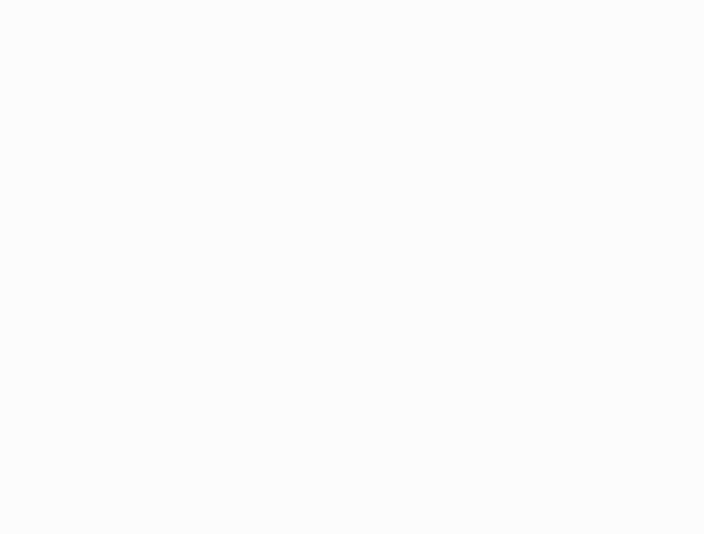
click at [18, 3] on html at bounding box center [352, 267] width 704 height 534
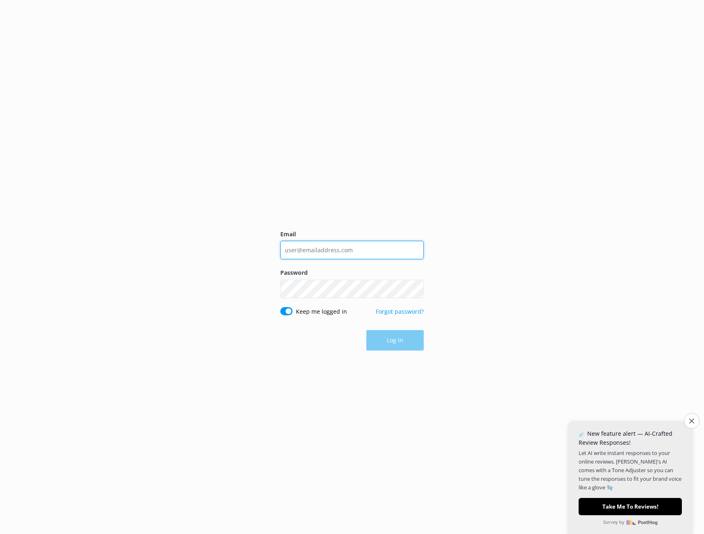
click at [291, 255] on input "Email" at bounding box center [351, 250] width 143 height 18
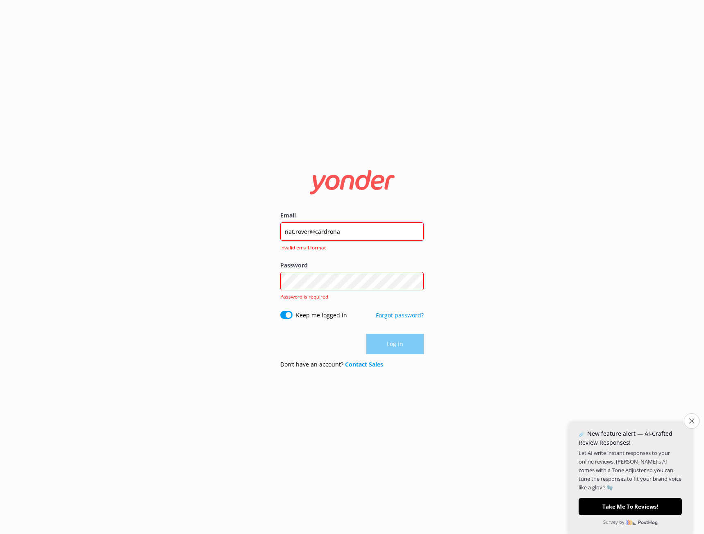
click at [376, 236] on input "nat.rover@cardrona" at bounding box center [351, 231] width 143 height 18
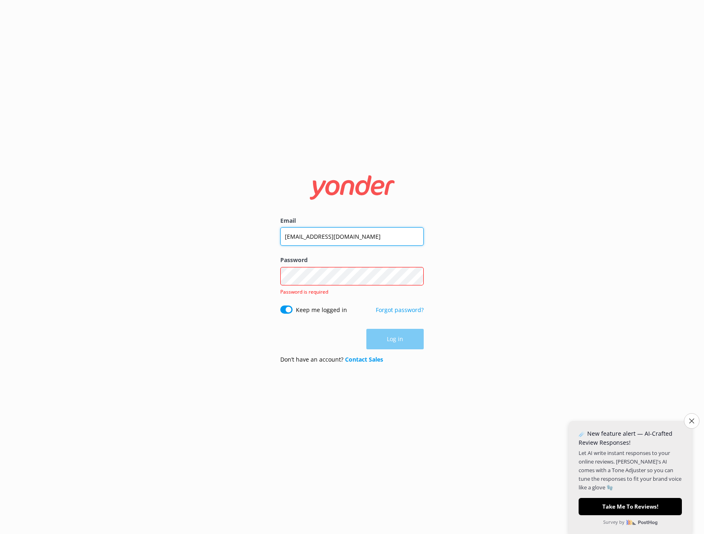
type input "[EMAIL_ADDRESS][DOMAIN_NAME]"
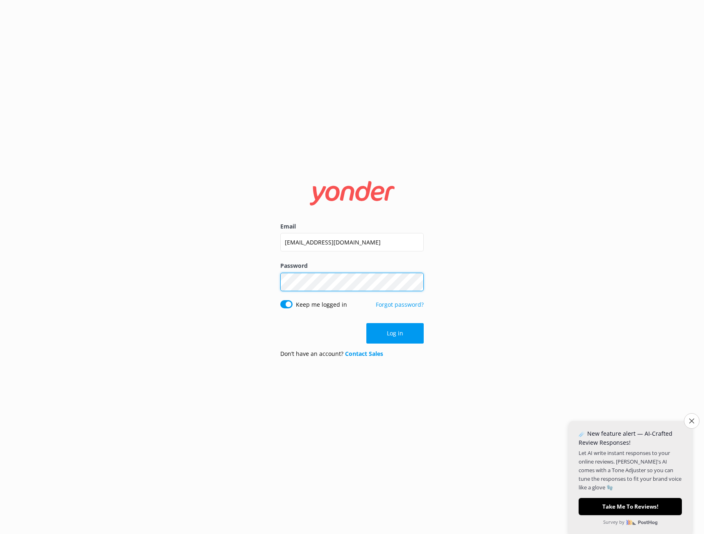
click button "Log in" at bounding box center [394, 333] width 57 height 20
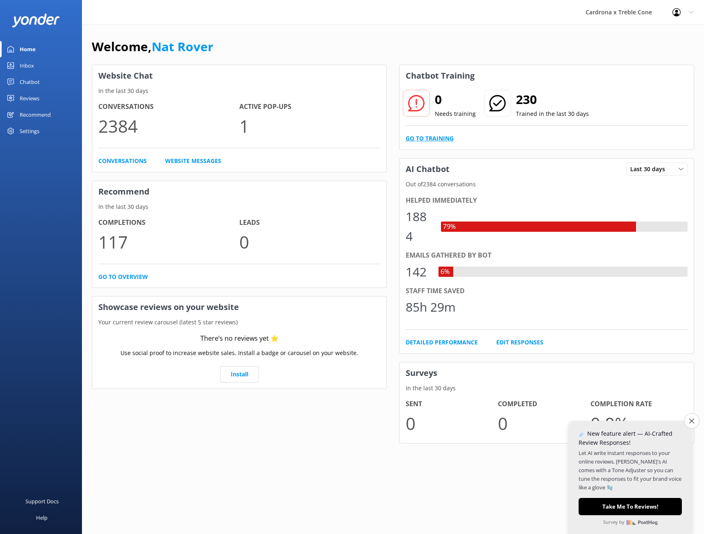
click at [440, 138] on link "Go to Training" at bounding box center [430, 138] width 48 height 9
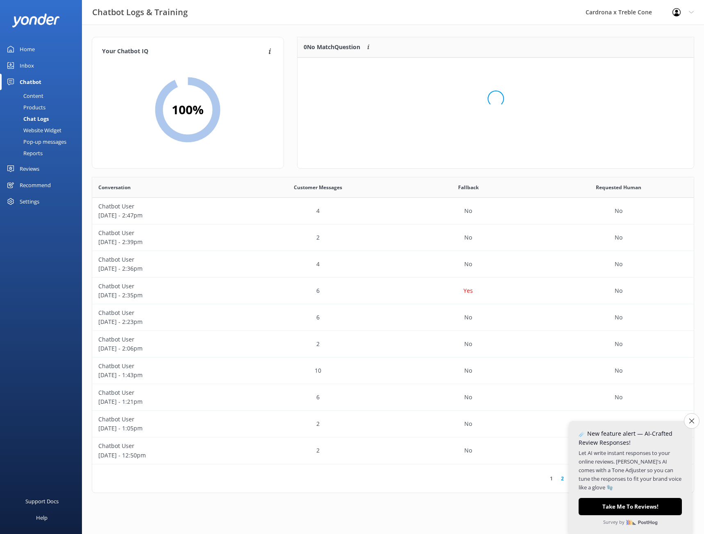
scroll to position [97, 390]
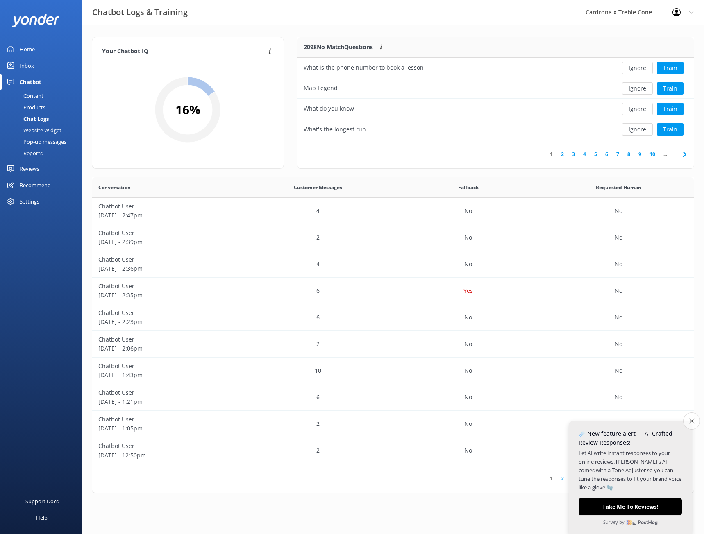
click at [693, 425] on button "Close survey" at bounding box center [691, 420] width 17 height 17
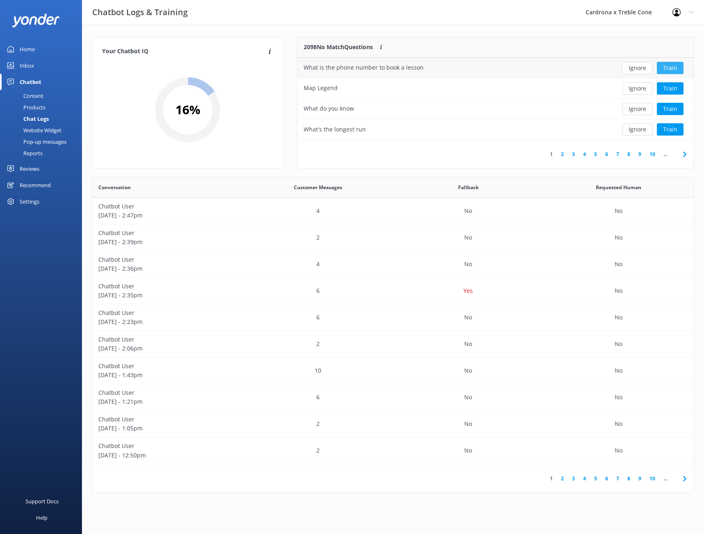
click at [666, 68] on button "Train" at bounding box center [670, 68] width 27 height 12
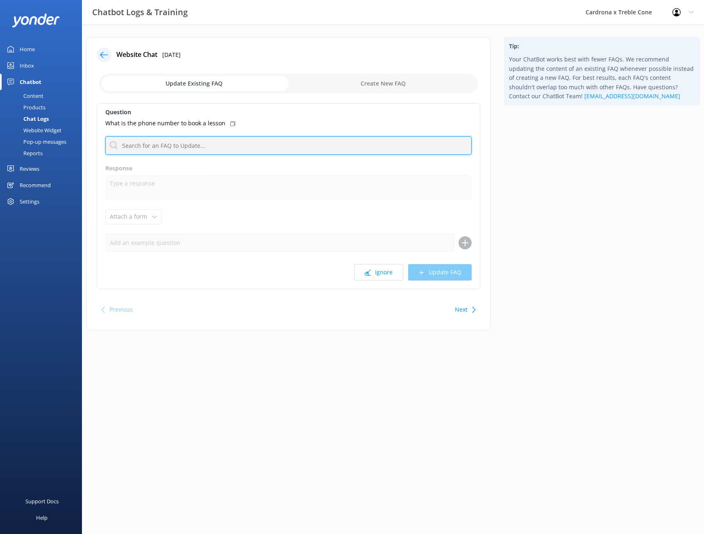
click at [169, 150] on input "text" at bounding box center [288, 145] width 366 height 18
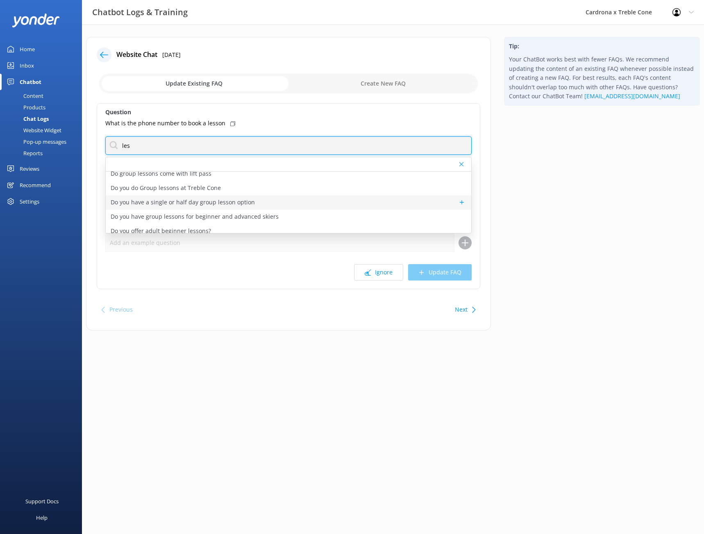
scroll to position [82, 0]
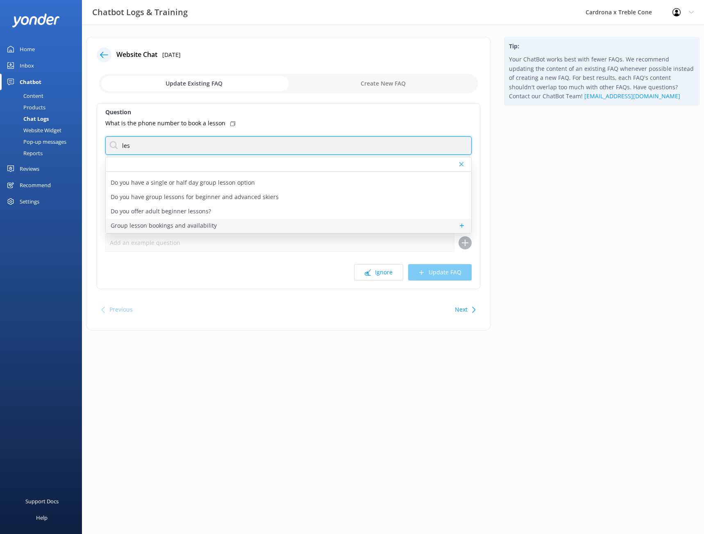
type input "les"
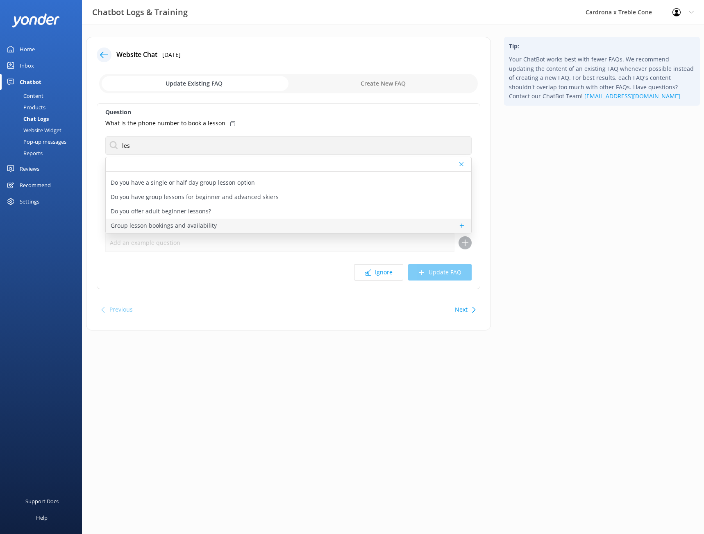
click at [215, 222] on div "Group lesson bookings and availability" at bounding box center [288, 226] width 365 height 14
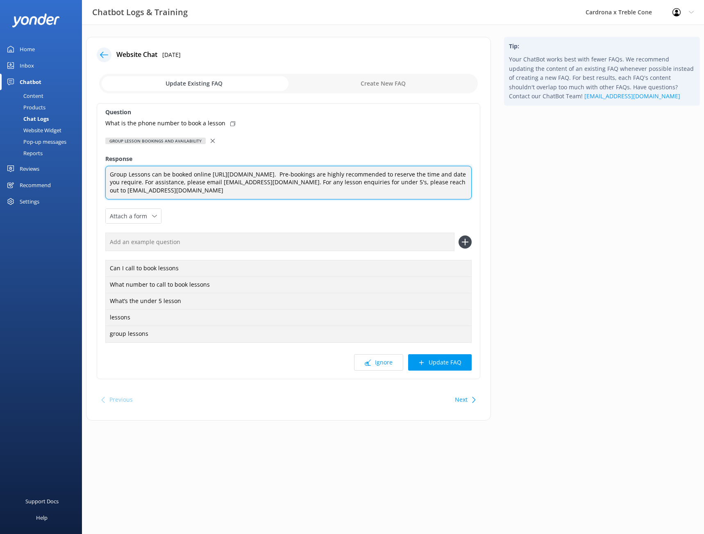
click at [381, 190] on textarea "Group Lessons can be booked online [URL][DOMAIN_NAME]. Pre-bookings are highly …" at bounding box center [288, 183] width 366 height 34
click at [432, 183] on textarea "Group Lessons can be booked online [URL][DOMAIN_NAME]. Pre-bookings are highly …" at bounding box center [288, 183] width 366 height 34
type textarea "Group Lessons can be booked online [URL][DOMAIN_NAME]. Pre-bookings are highly …"
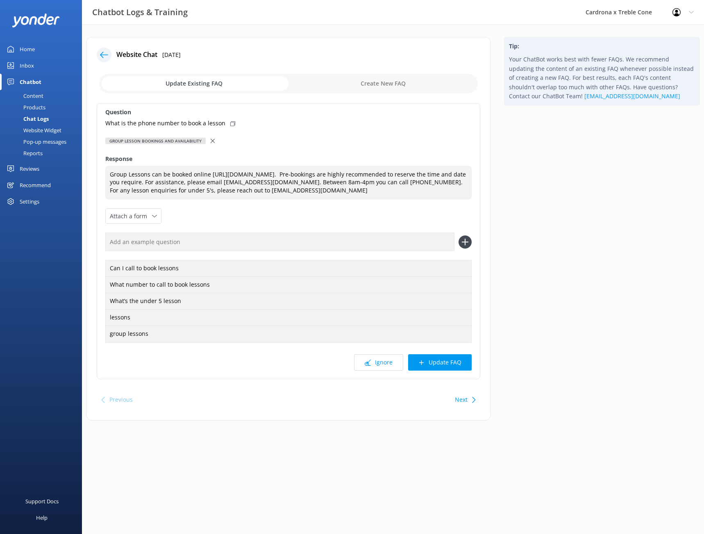
click at [231, 123] on icon at bounding box center [232, 123] width 5 height 5
click at [164, 251] on input "text" at bounding box center [279, 242] width 349 height 18
paste input "What is the phone number to book a lesson"
type input "What is the phone number to book a lesson"
click at [464, 246] on use at bounding box center [465, 242] width 7 height 7
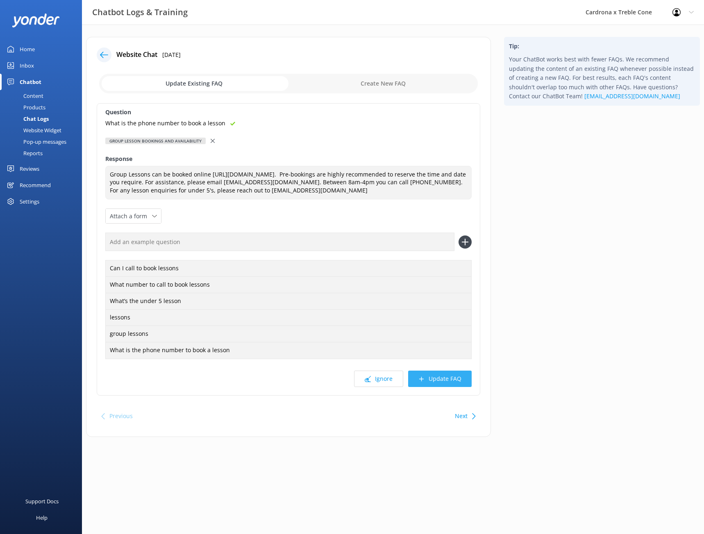
click at [432, 383] on button "Update FAQ" at bounding box center [439, 379] width 63 height 16
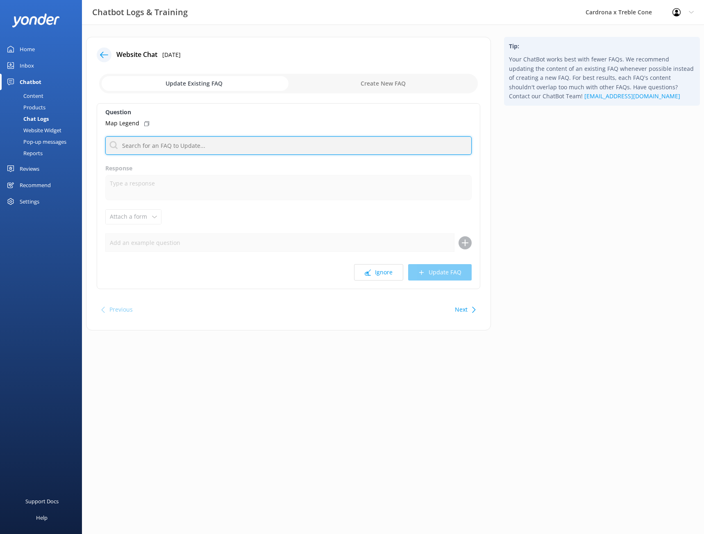
click at [168, 145] on input "text" at bounding box center [288, 145] width 366 height 18
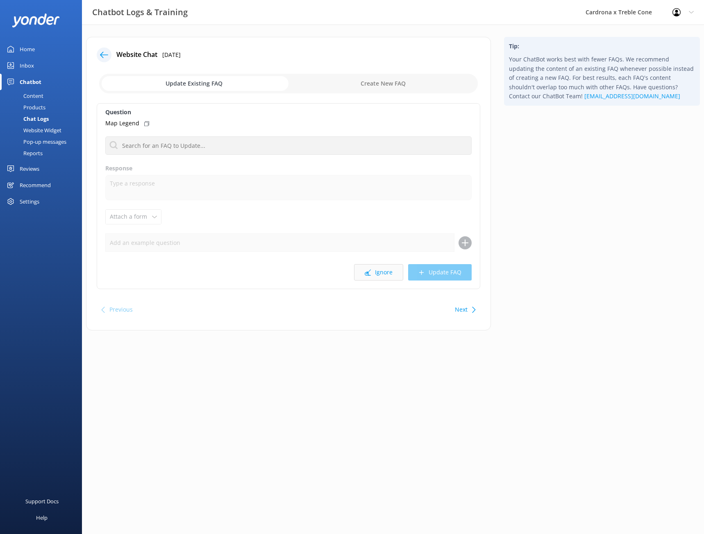
click at [385, 275] on button "Ignore" at bounding box center [378, 272] width 49 height 16
click at [391, 274] on button "Ignore" at bounding box center [378, 272] width 49 height 16
